Goal: Find specific page/section: Find specific page/section

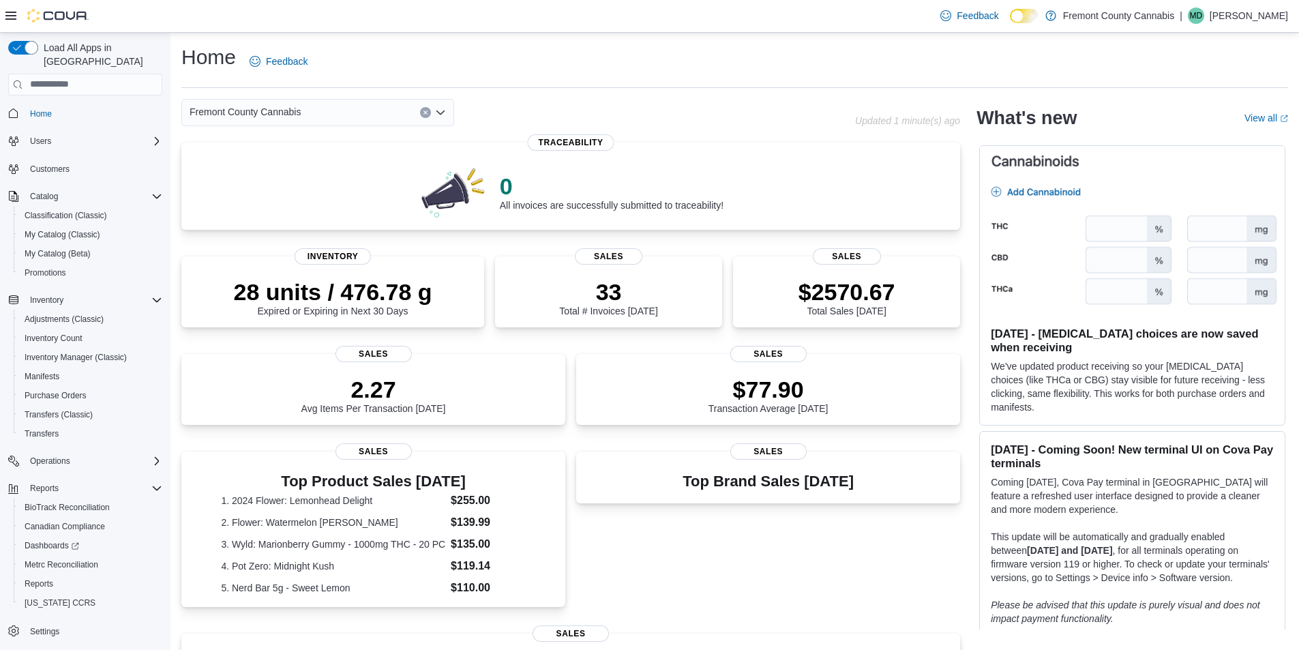
click at [58, 142] on div "Home Users Customers Catalog Classification (Classic) My Catalog (Classic) My C…" at bounding box center [85, 372] width 154 height 543
click at [43, 164] on span "Customers" at bounding box center [50, 169] width 40 height 16
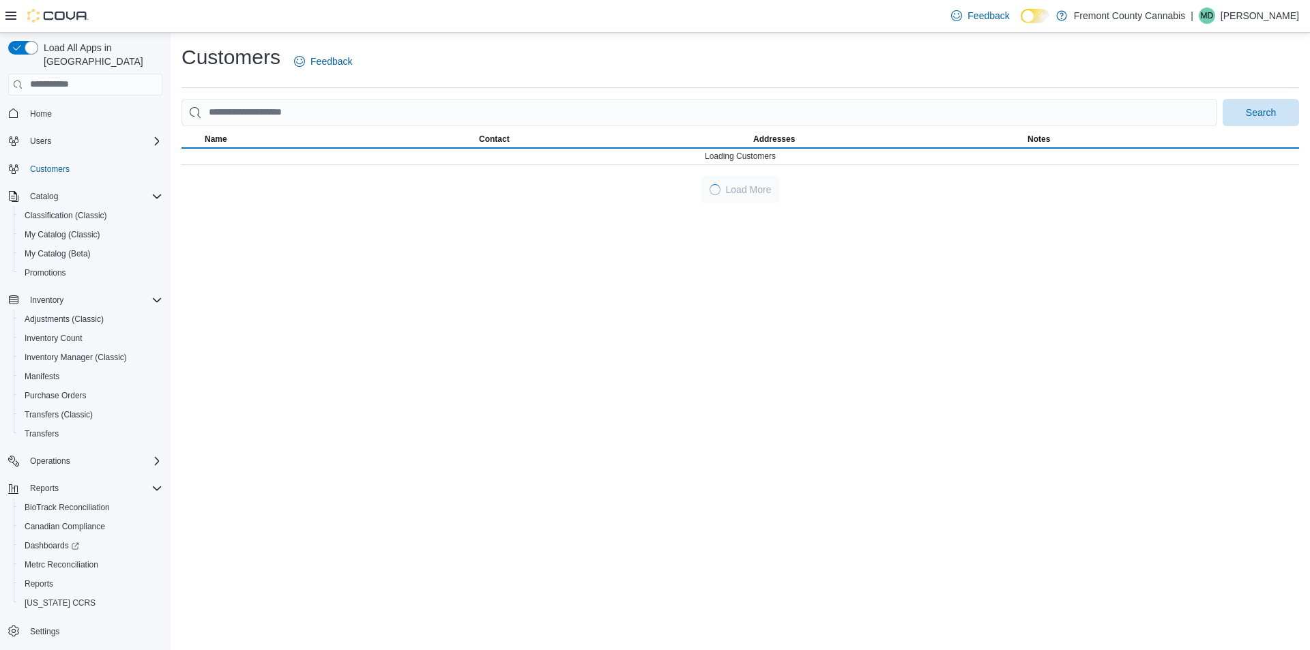
drag, startPoint x: 273, startPoint y: 96, endPoint x: 255, endPoint y: 40, distance: 58.7
click at [271, 89] on div "Customers Feedback Search Name Contact Addresses Notes Loading Customers Load M…" at bounding box center [739, 124] width 1117 height 160
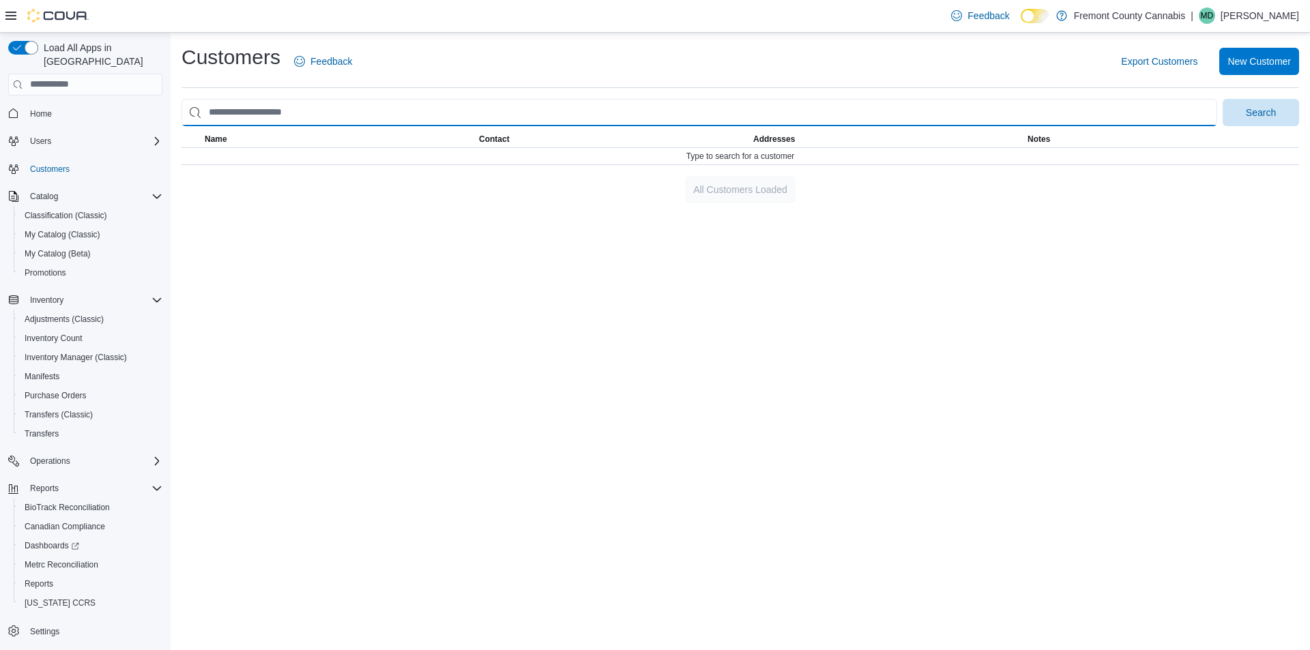
drag, startPoint x: 349, startPoint y: 98, endPoint x: 349, endPoint y: 110, distance: 11.6
click at [349, 109] on input "search" at bounding box center [698, 112] width 1035 height 27
type input "*******"
click at [1222, 99] on button "Search" at bounding box center [1260, 112] width 76 height 27
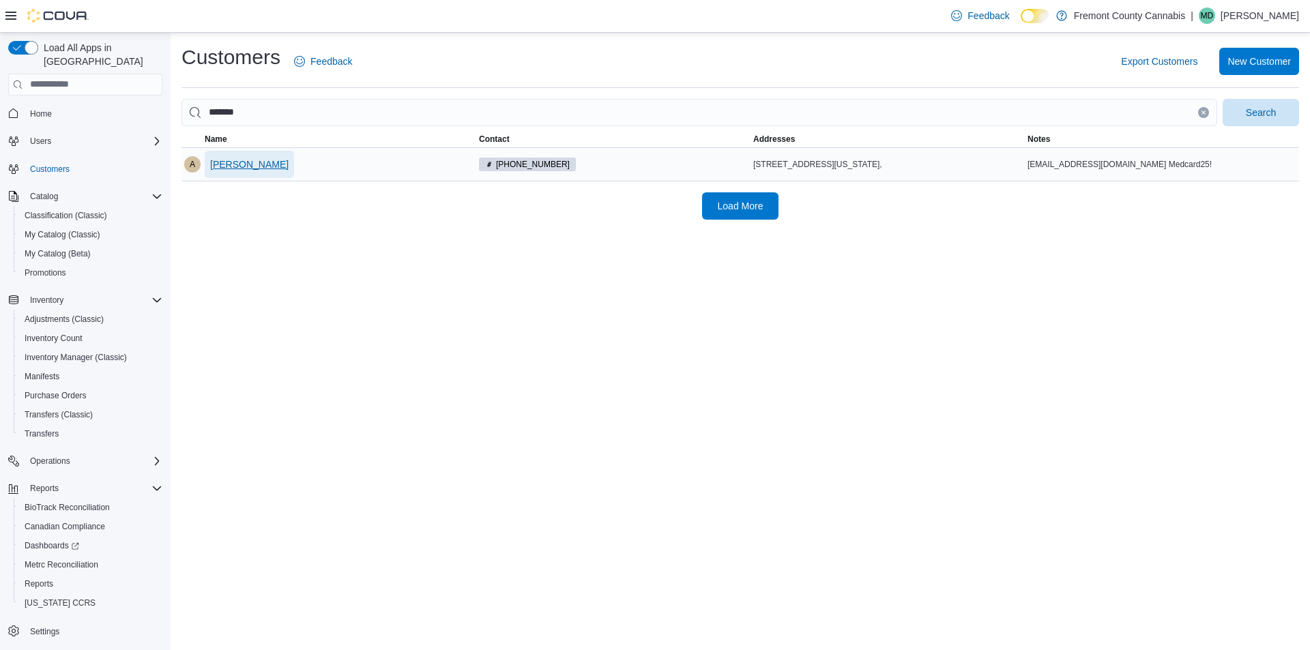
click at [219, 171] on span "[PERSON_NAME]" at bounding box center [249, 165] width 78 height 14
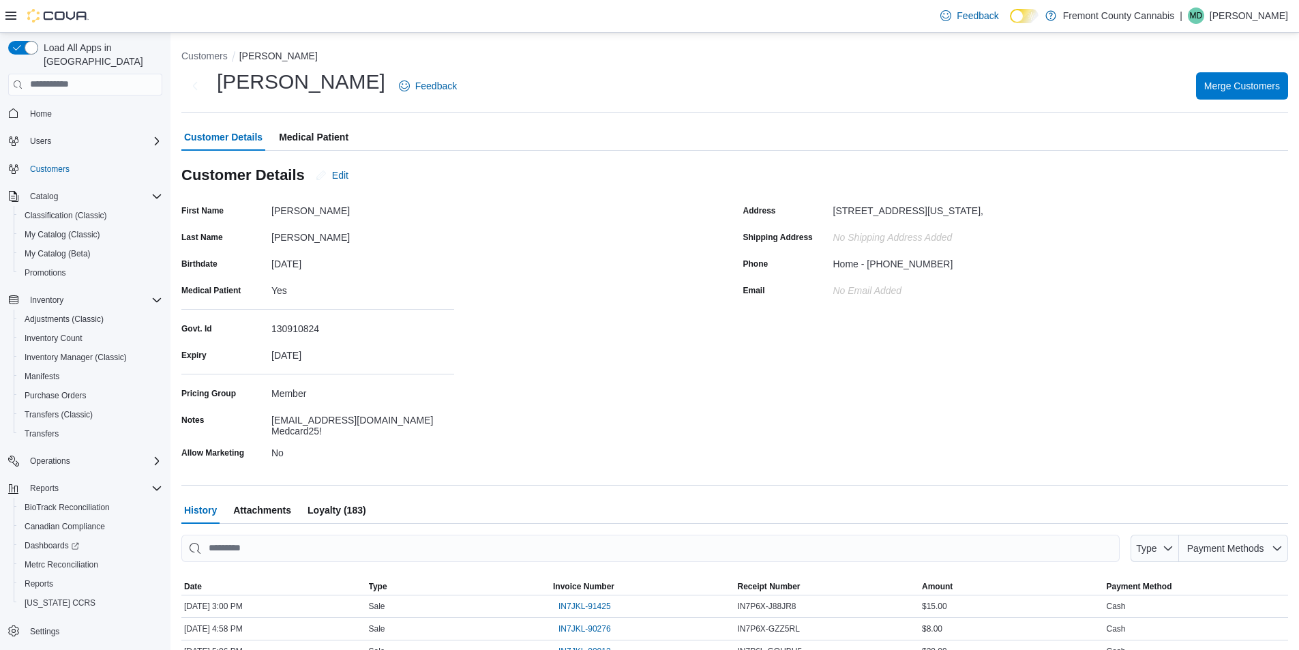
click at [311, 138] on span "Medical Patient" at bounding box center [314, 136] width 70 height 27
